Goal: Task Accomplishment & Management: Use online tool/utility

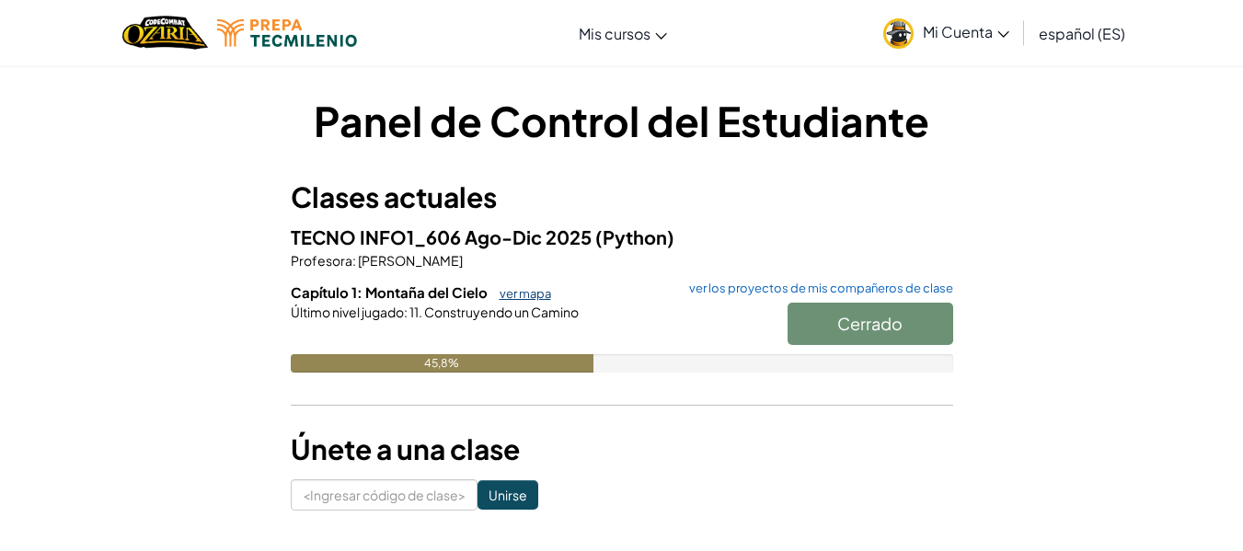
click at [529, 295] on font "ver mapa" at bounding box center [525, 293] width 52 height 15
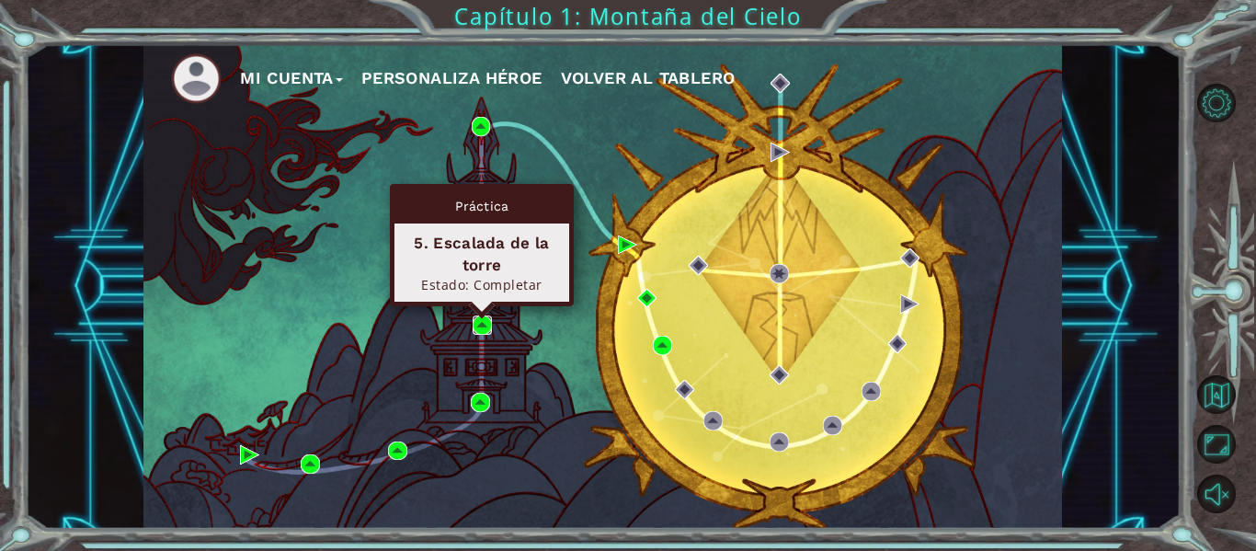
click at [481, 320] on img at bounding box center [482, 324] width 19 height 19
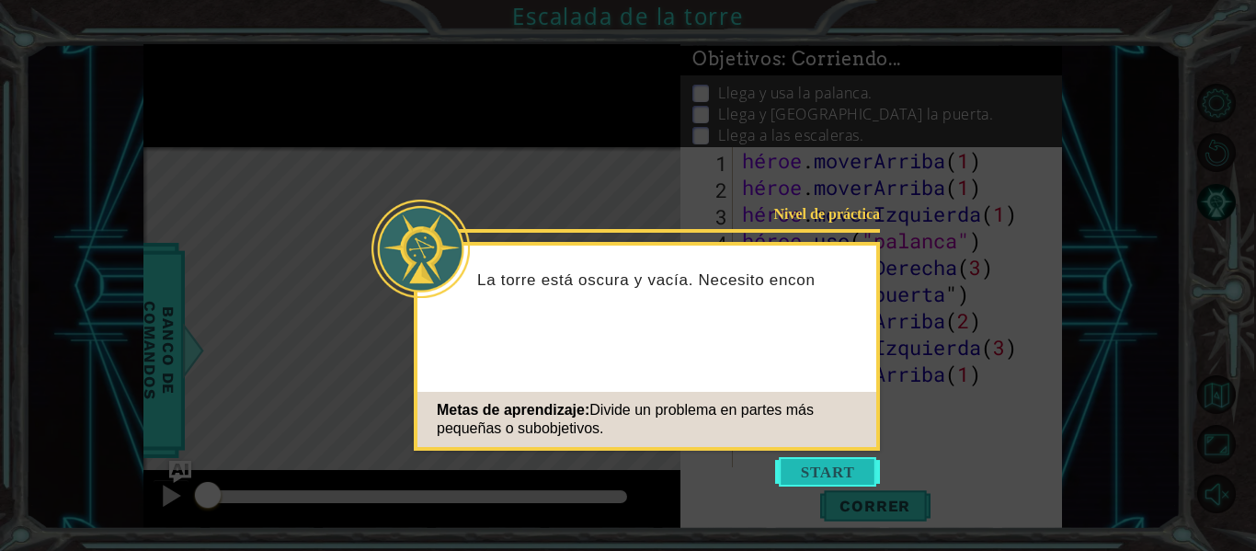
click at [797, 468] on button "Comenzar" at bounding box center [827, 471] width 105 height 29
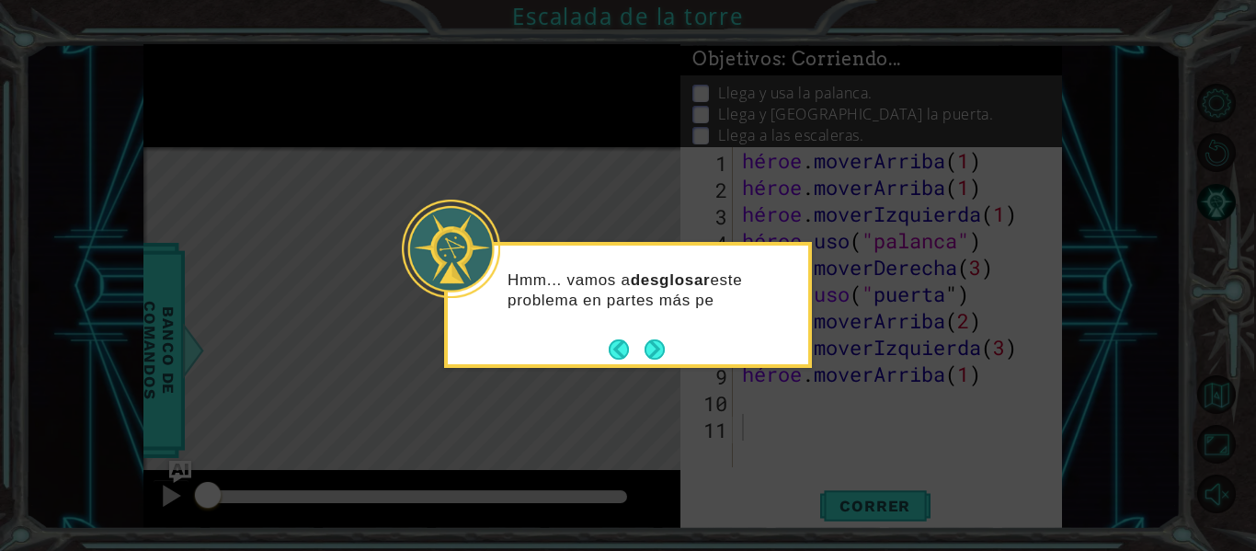
click at [653, 348] on button "Próximo" at bounding box center [655, 349] width 20 height 20
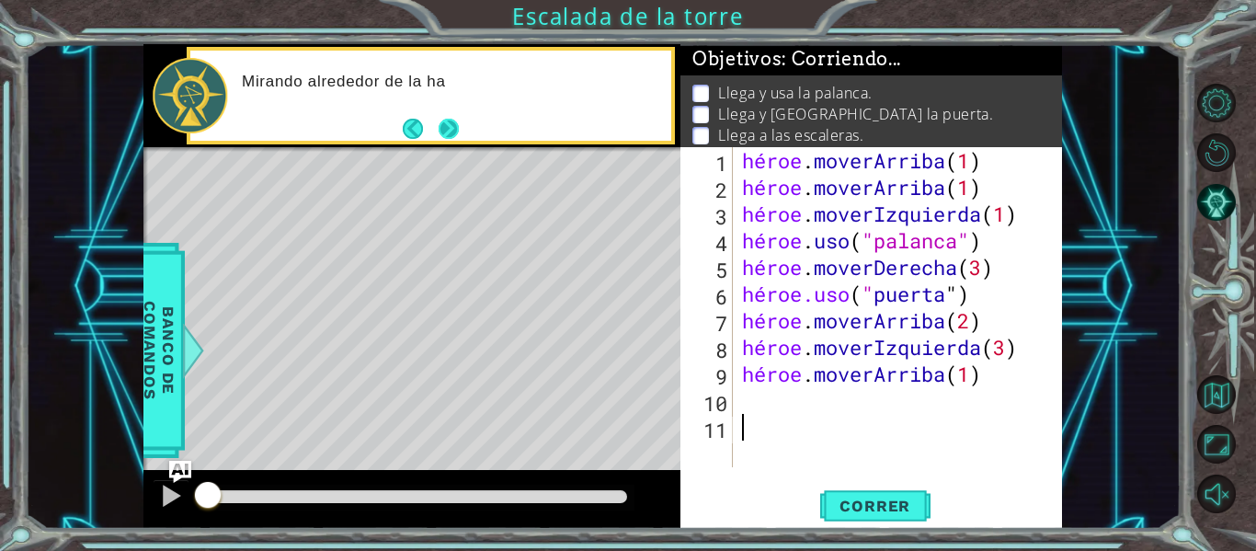
click at [443, 127] on button "Próximo" at bounding box center [449, 129] width 20 height 20
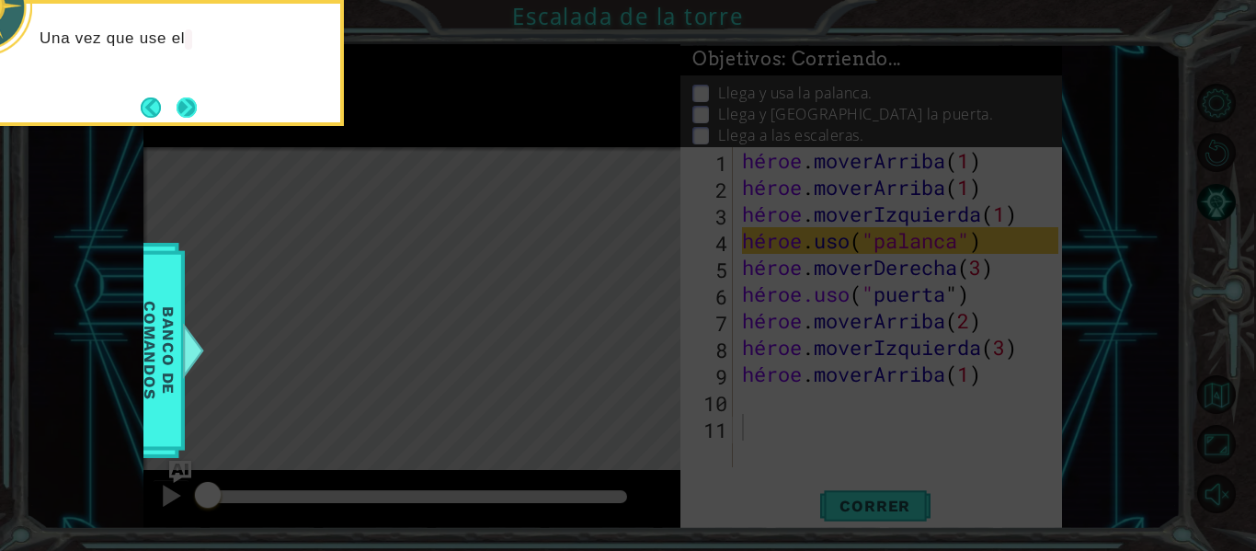
click at [186, 104] on button "Próximo" at bounding box center [187, 108] width 20 height 20
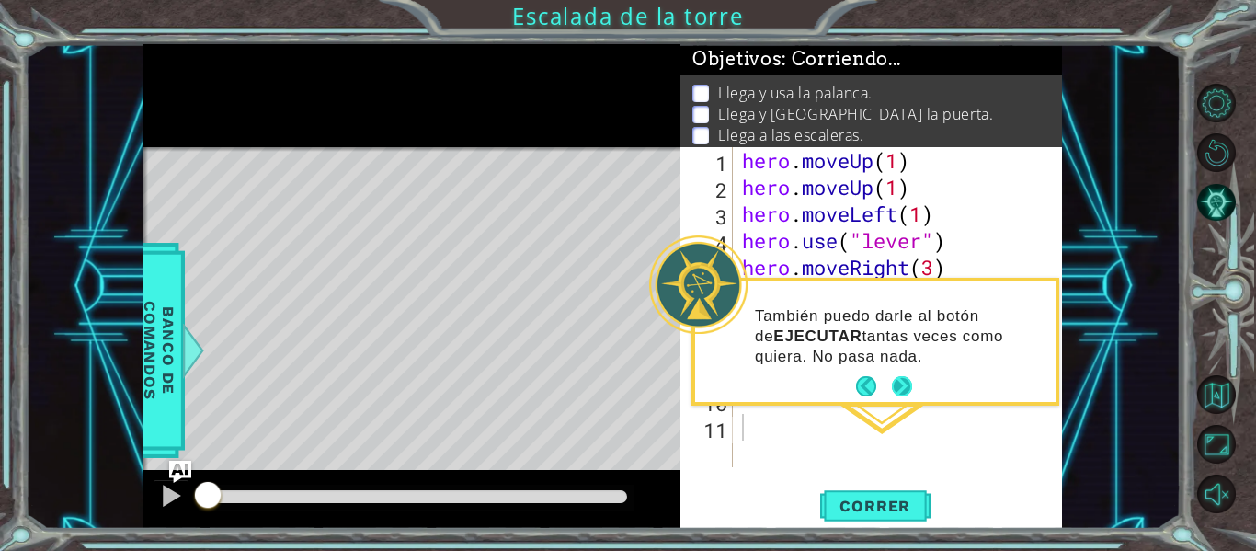
click at [894, 383] on button "Next" at bounding box center [902, 386] width 20 height 20
